Goal: Navigation & Orientation: Find specific page/section

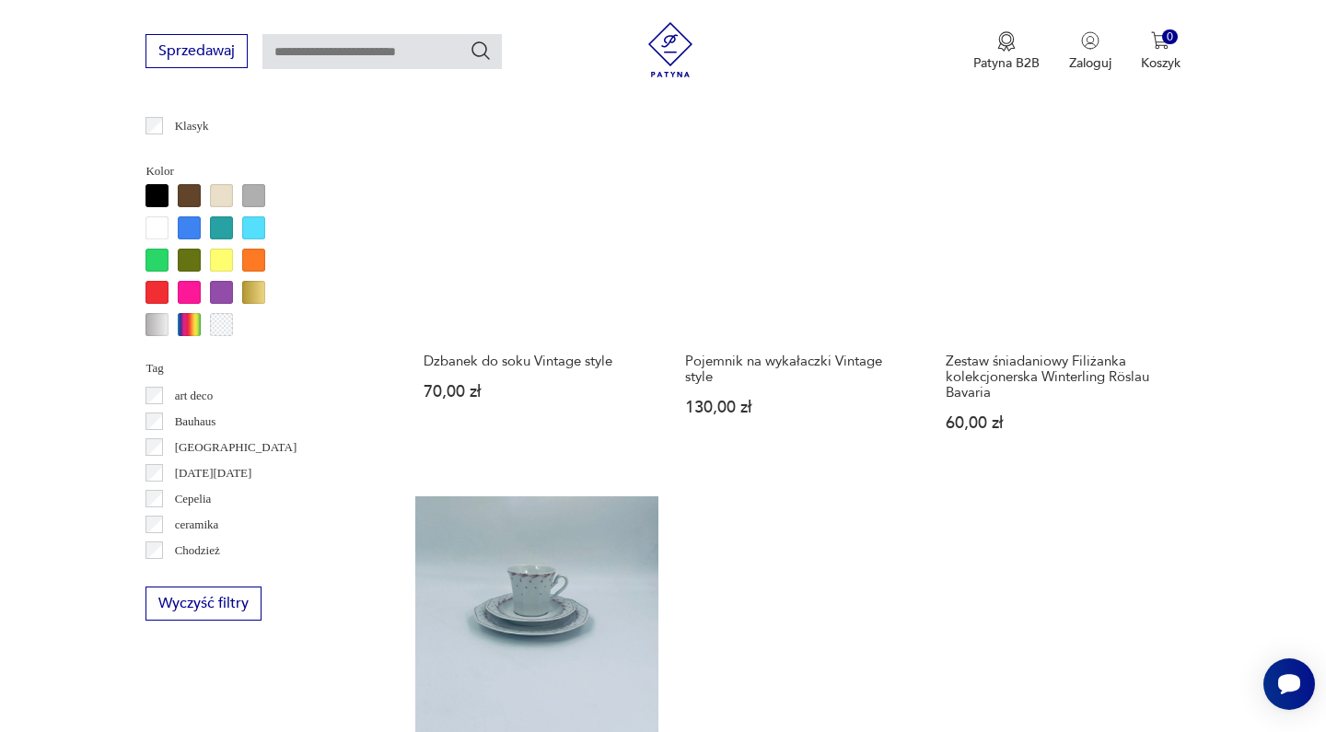
scroll to position [1671, 0]
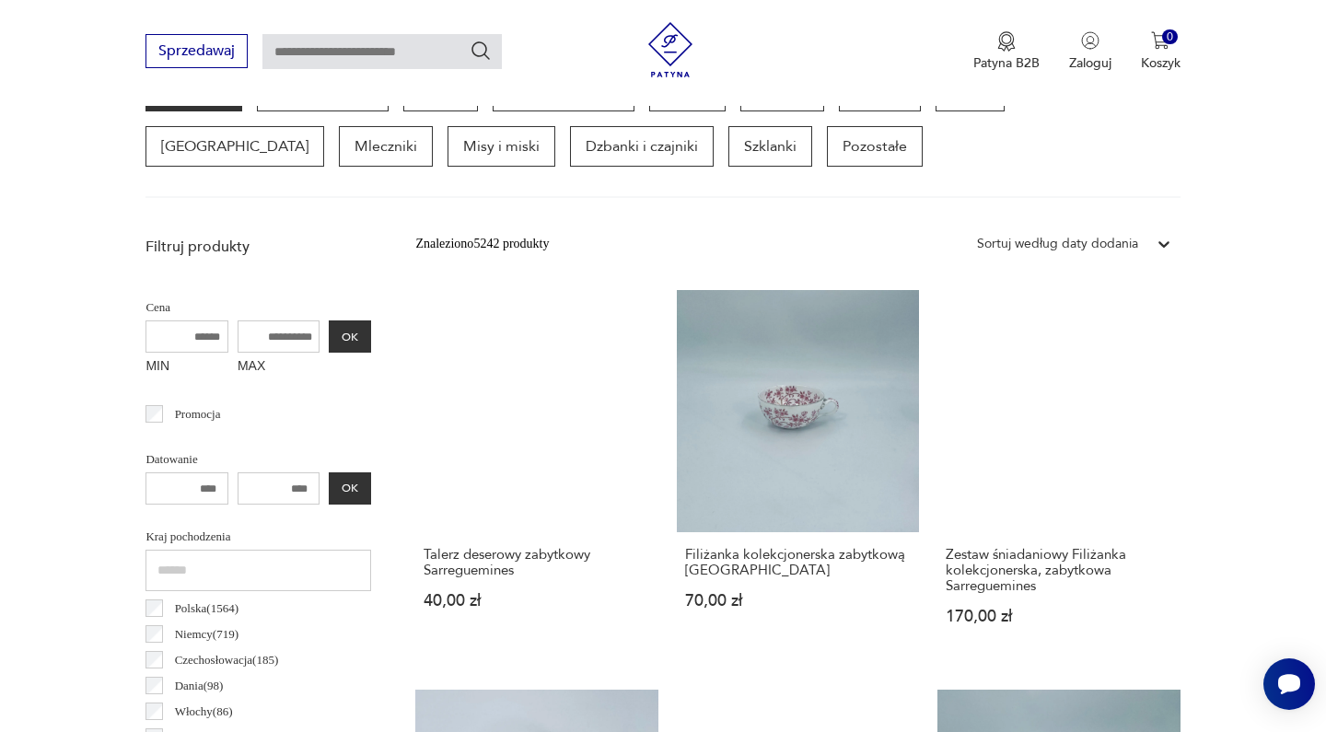
scroll to position [382, 0]
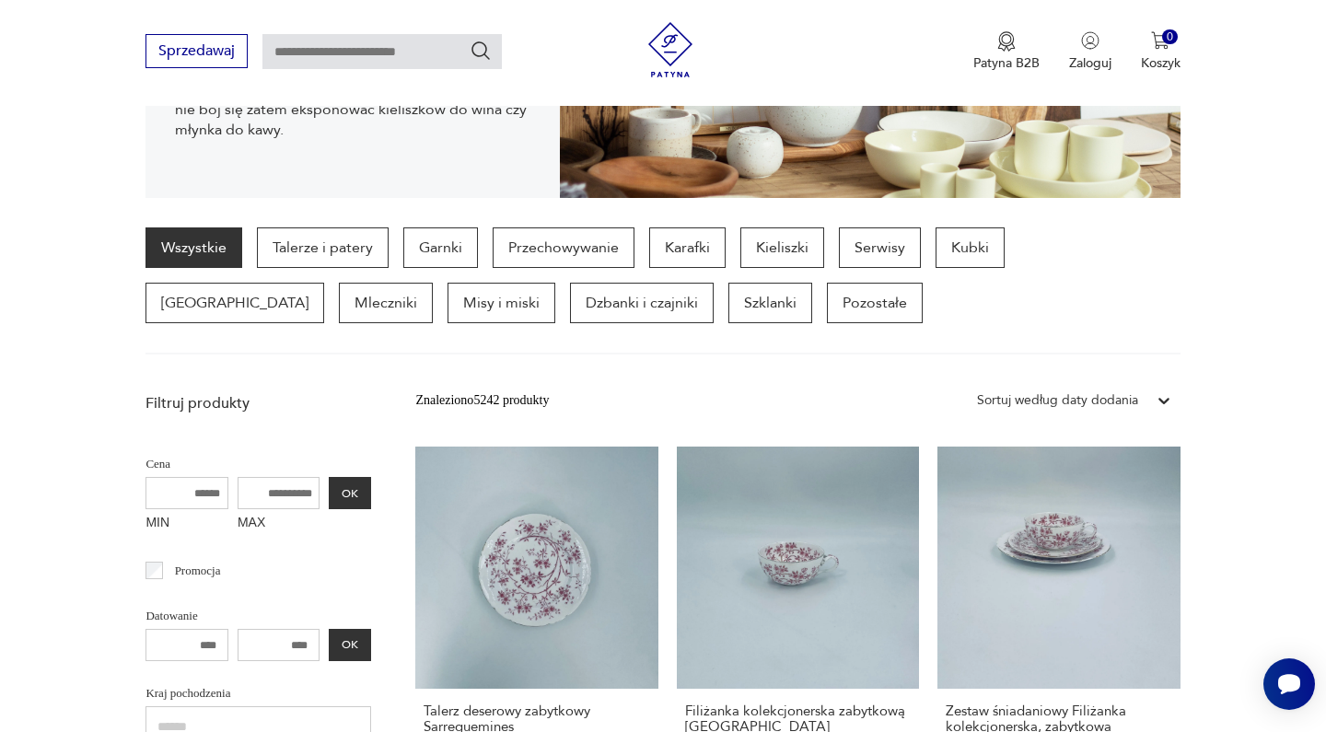
click at [1248, 333] on section "Wszystkie Talerze i patery Garnki Przechowywanie Karafki Kieliszki Serwisy Kubk…" at bounding box center [663, 290] width 1326 height 127
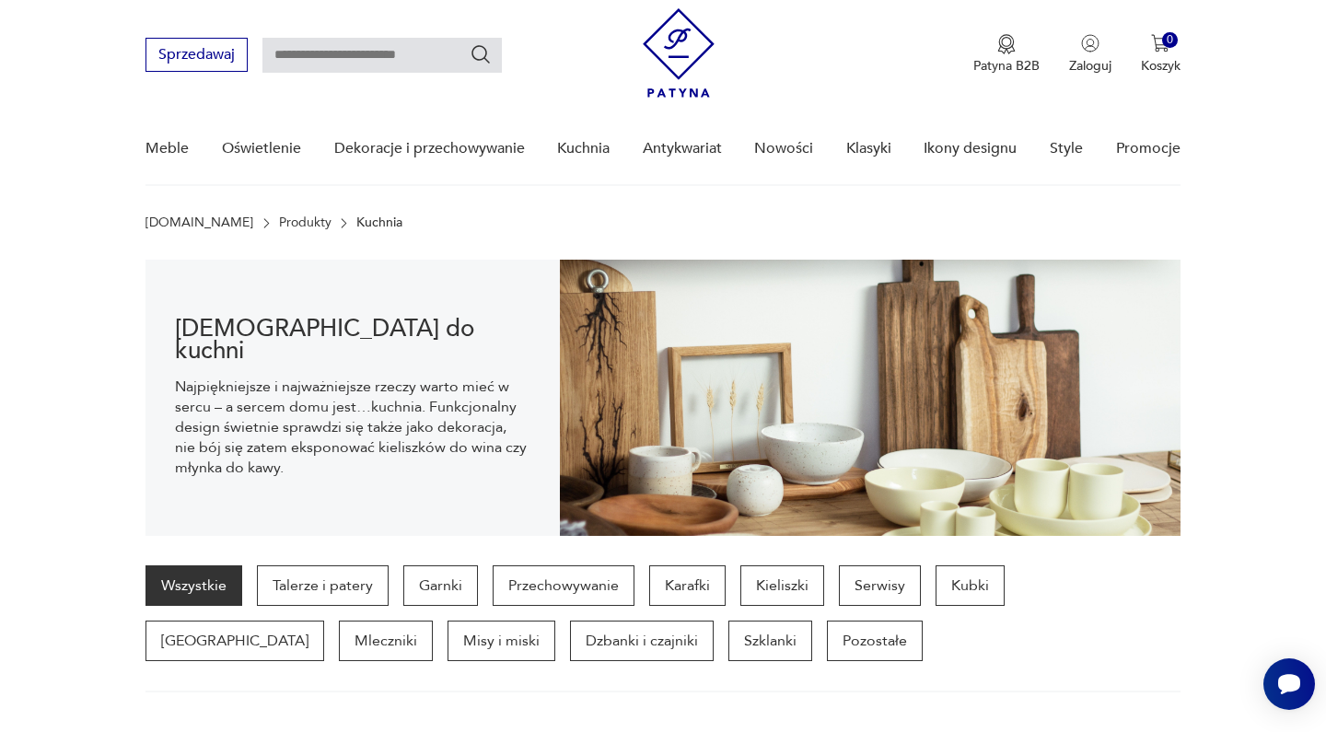
scroll to position [0, 0]
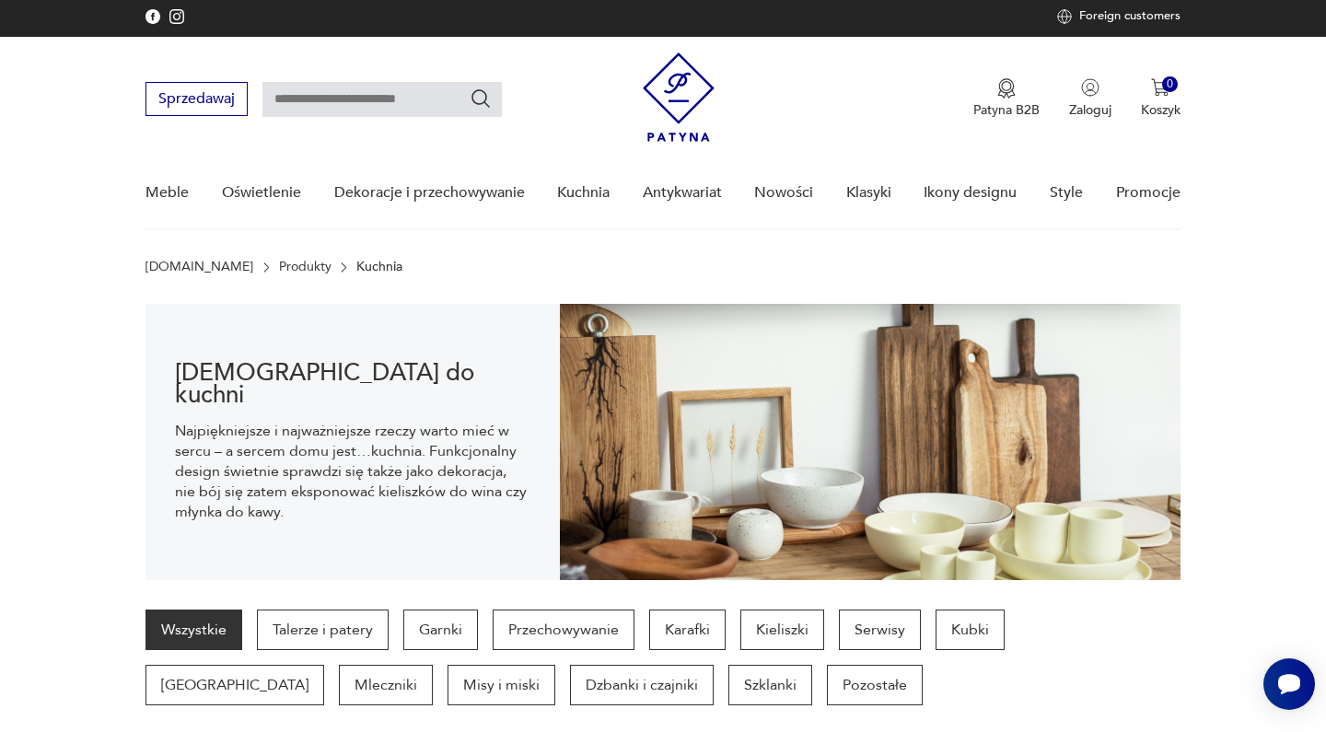
click at [1218, 387] on section "[DEMOGRAPHIC_DATA] do kuchni Najpiękniejsze i najważniejsze rzeczy warto mieć w…" at bounding box center [663, 442] width 1326 height 276
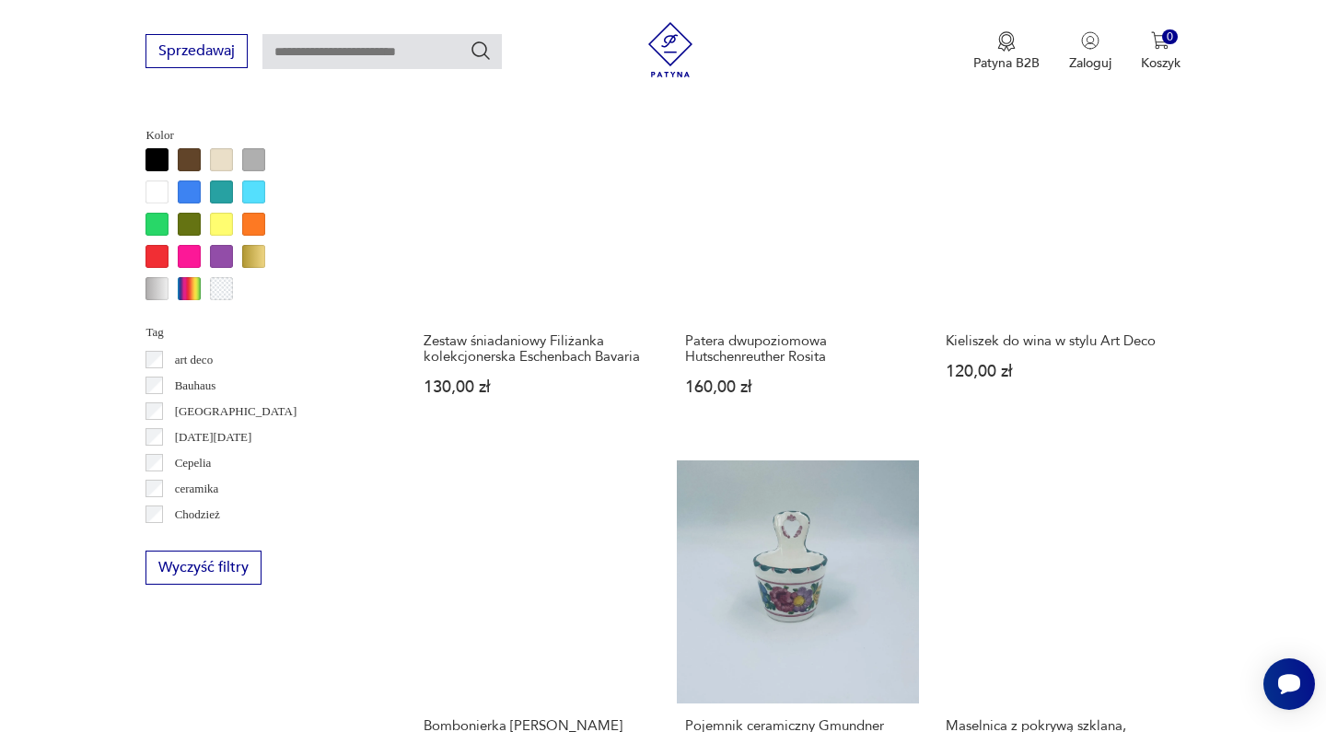
scroll to position [1721, 0]
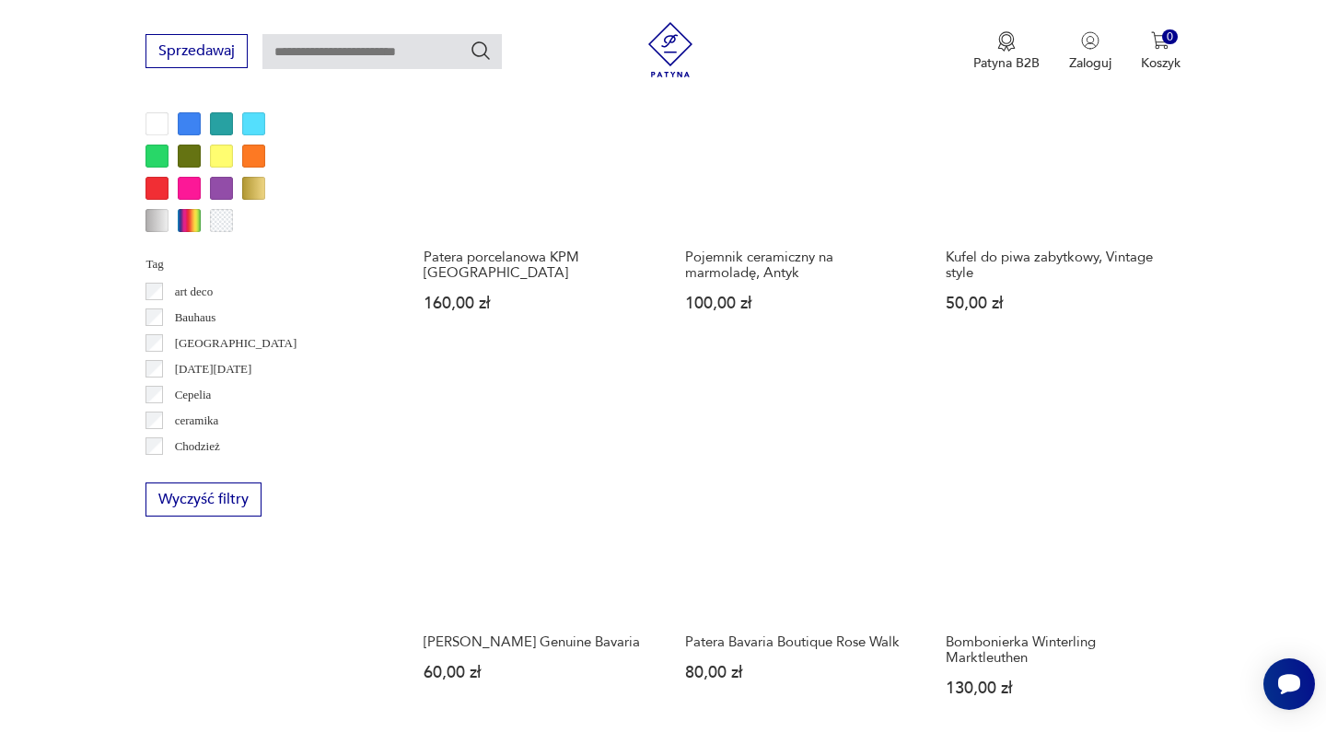
scroll to position [1740, 0]
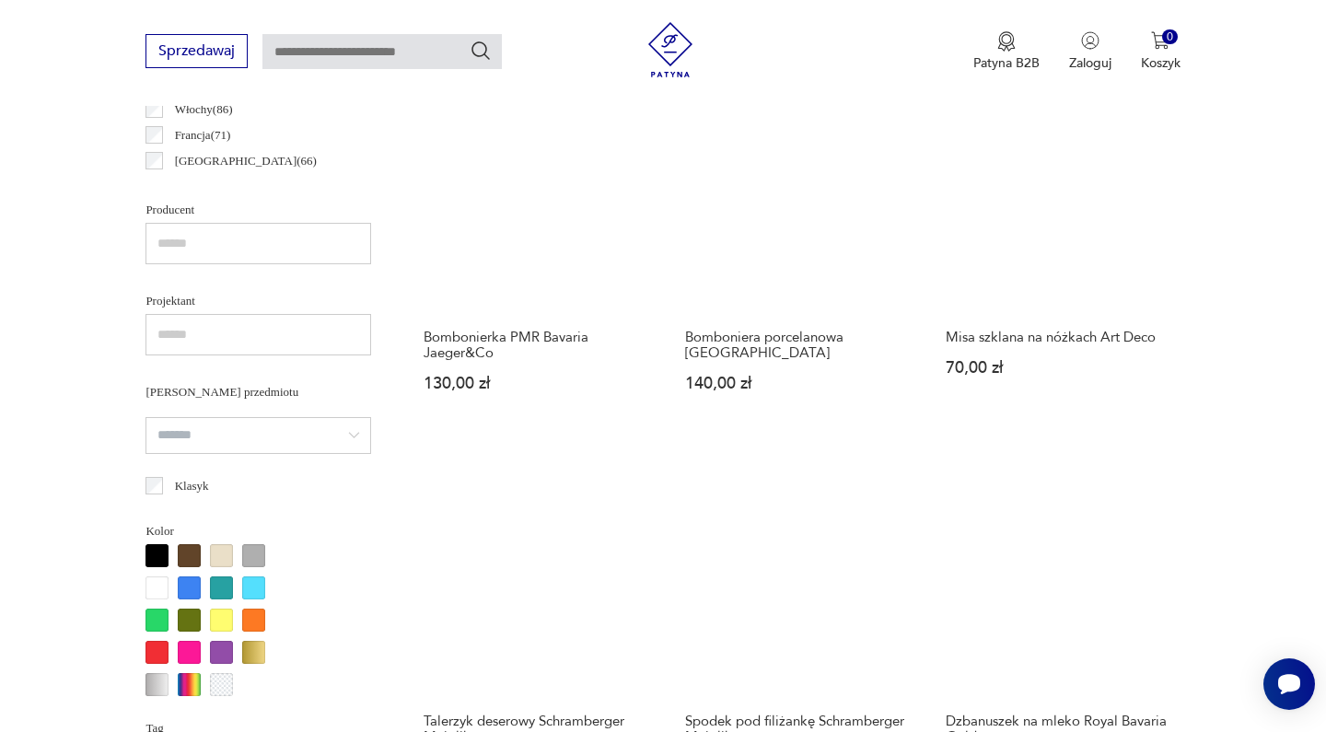
scroll to position [521, 0]
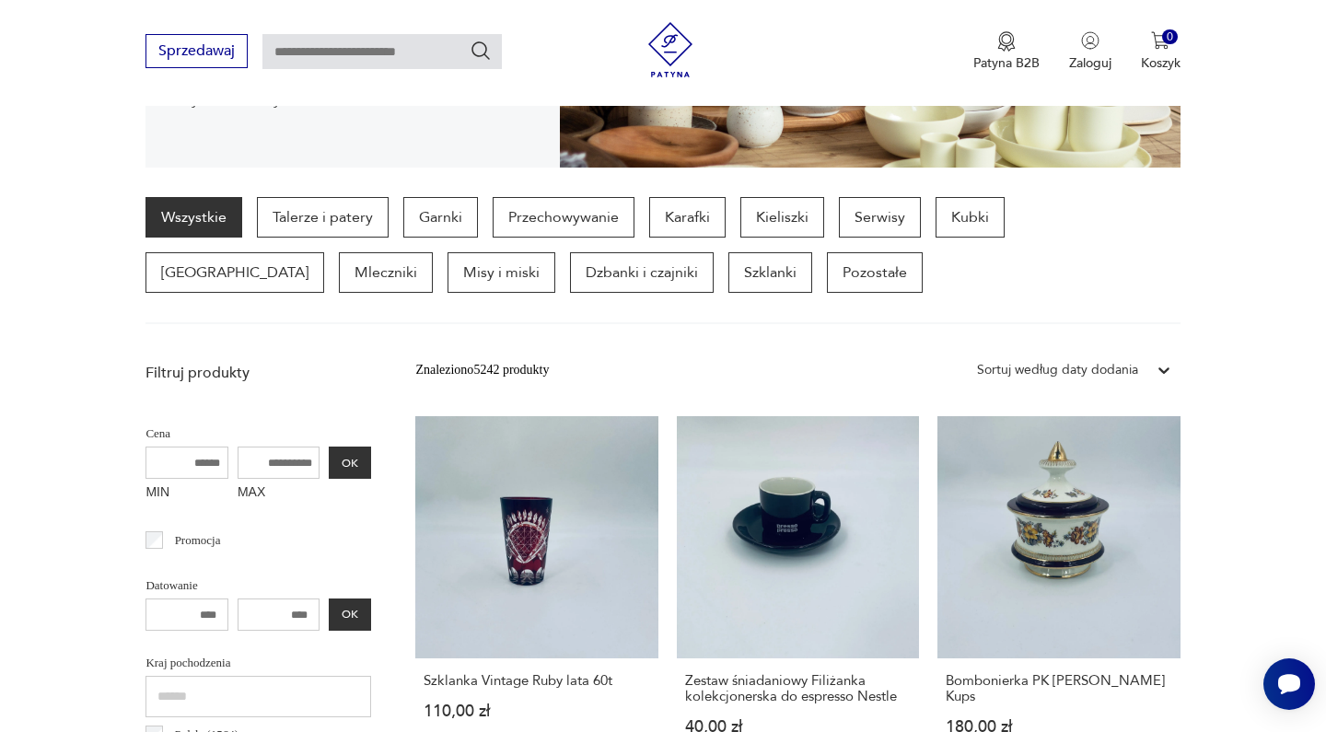
scroll to position [412, 0]
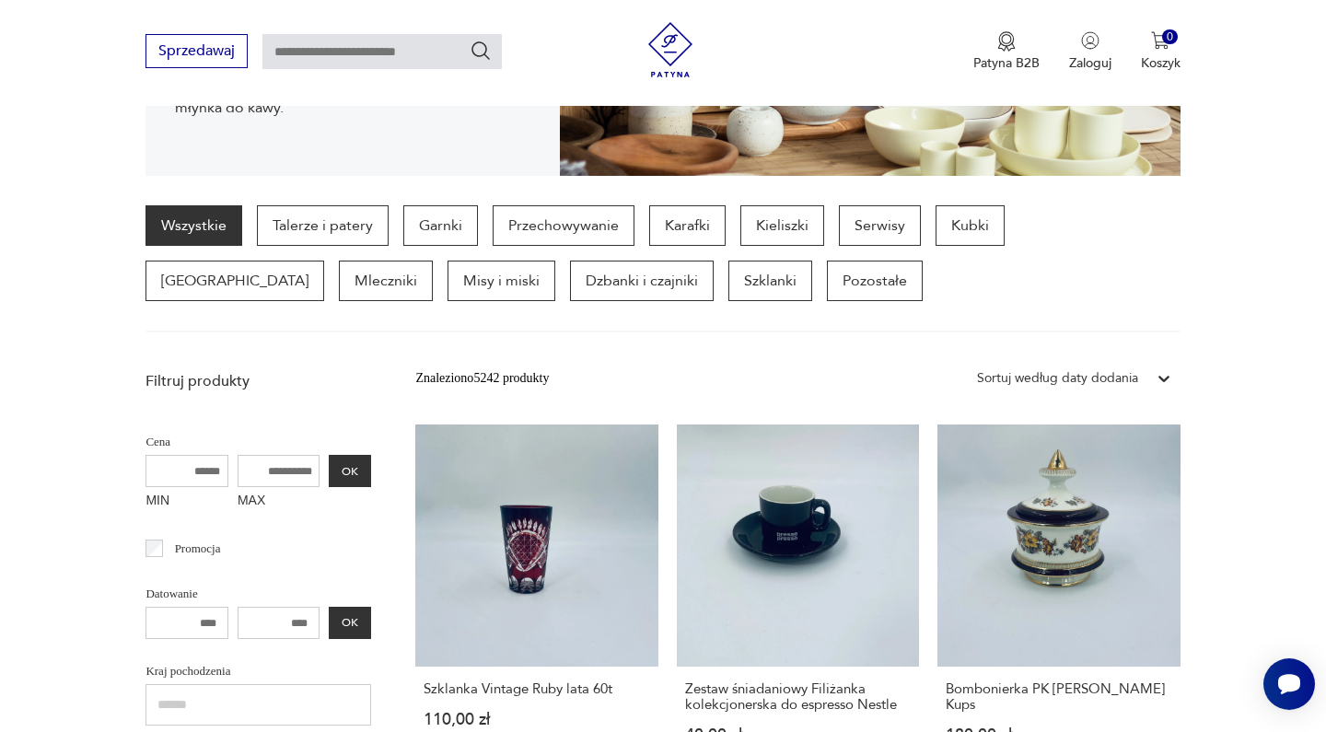
drag, startPoint x: 127, startPoint y: 379, endPoint x: 276, endPoint y: 379, distance: 149.2
click at [276, 379] on p "Filtruj produkty" at bounding box center [259, 381] width 226 height 20
drag, startPoint x: 276, startPoint y: 379, endPoint x: 151, endPoint y: 381, distance: 125.3
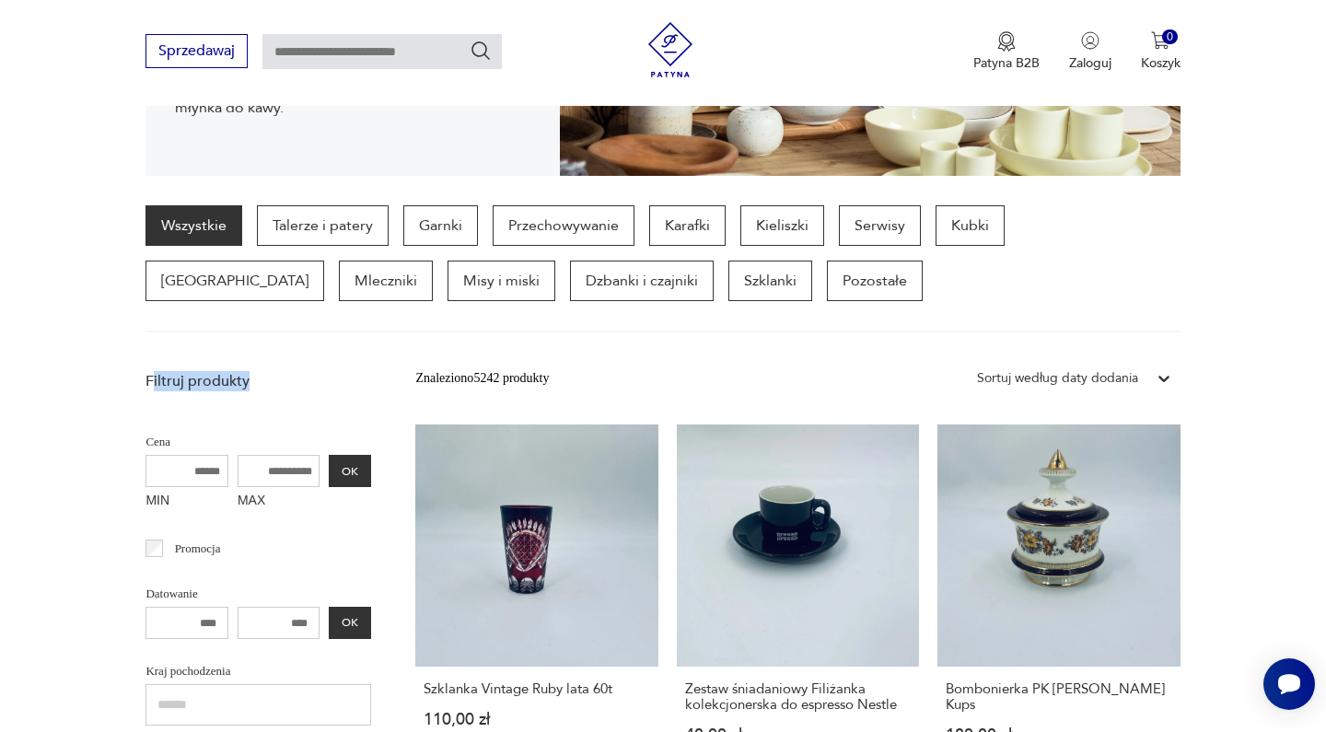
click at [151, 380] on p "Filtruj produkty" at bounding box center [259, 381] width 226 height 20
click at [151, 381] on p "Filtruj produkty" at bounding box center [259, 381] width 226 height 20
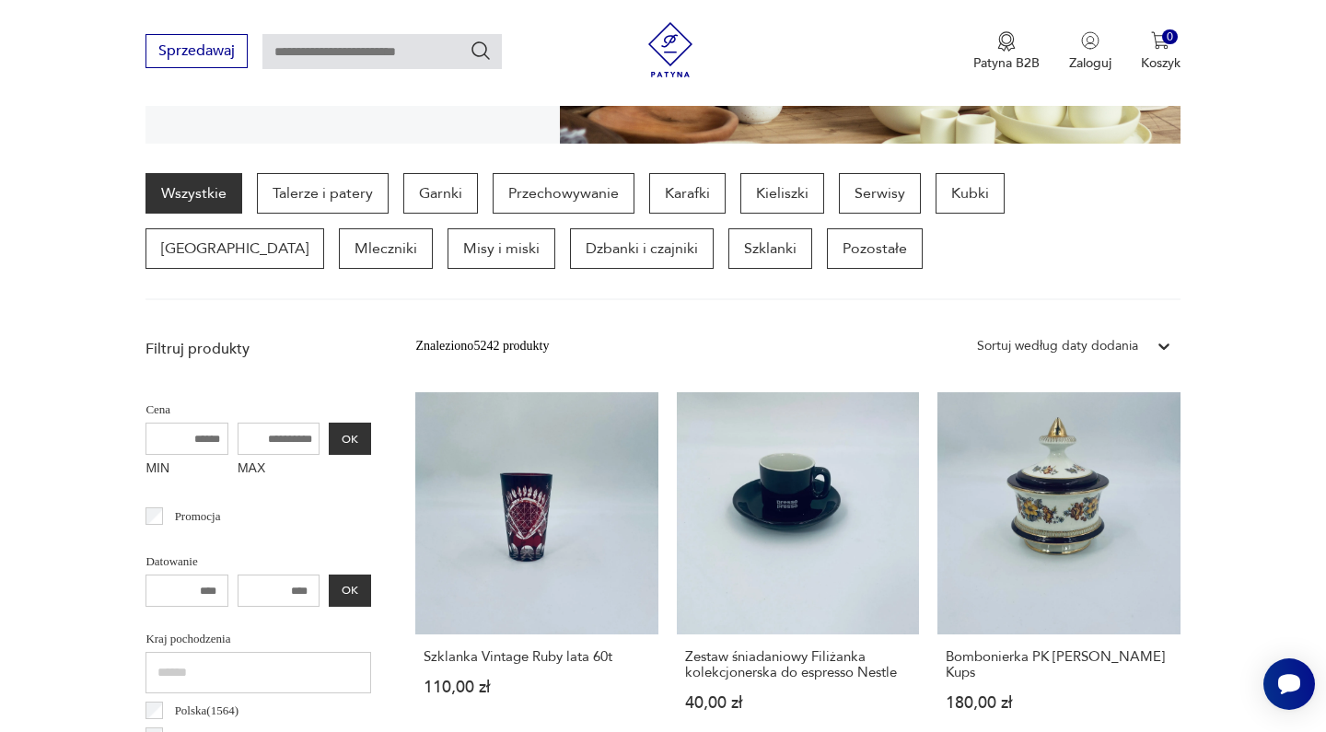
scroll to position [435, 0]
